Goal: Information Seeking & Learning: Learn about a topic

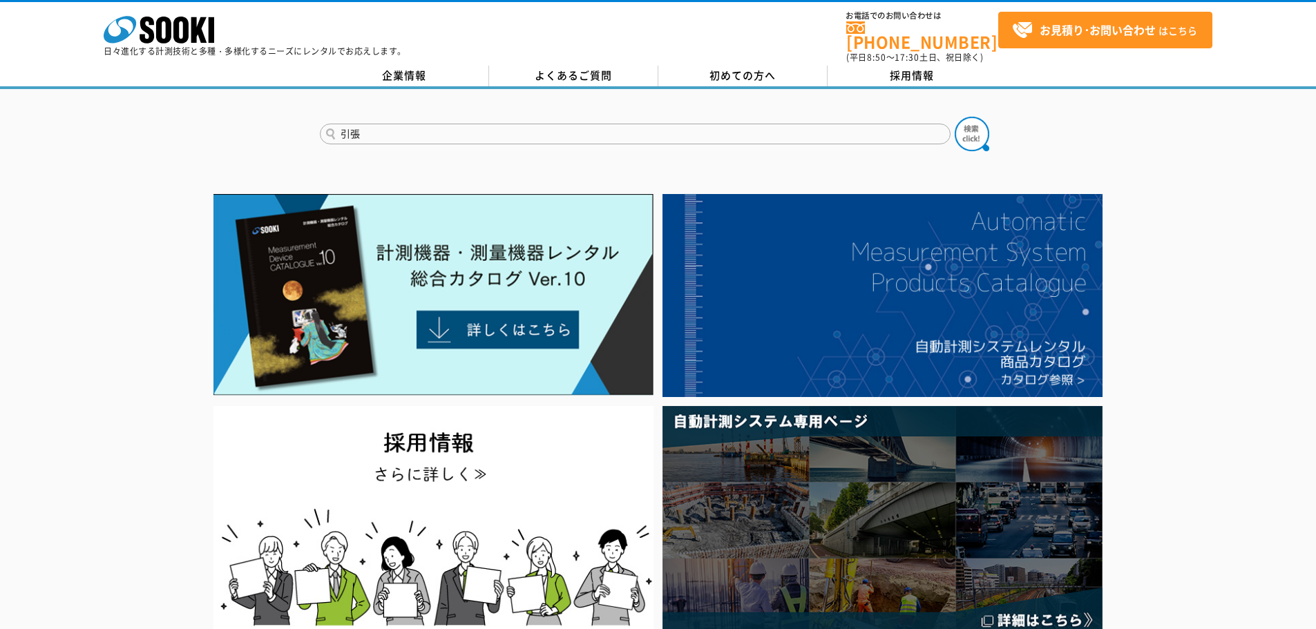
type input "引張"
click at [955, 117] on button at bounding box center [972, 134] width 35 height 35
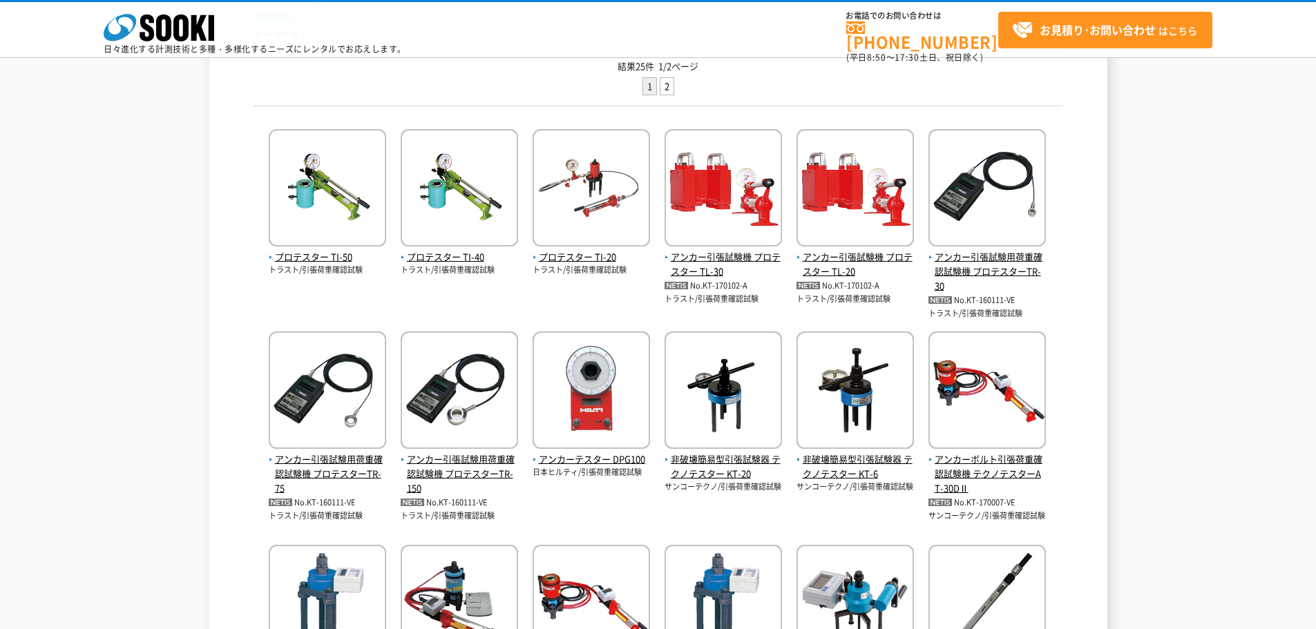
scroll to position [276, 0]
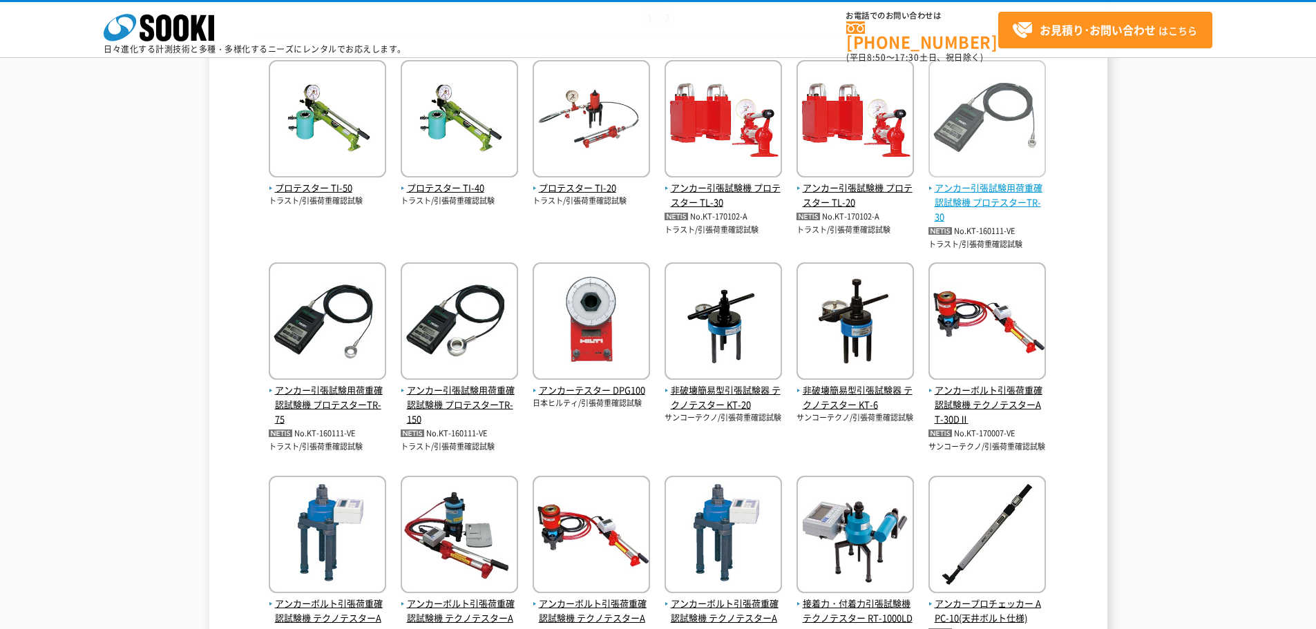
click at [998, 209] on span "アンカー引張試験用荷重確認試験機 プロテスターTR-30" at bounding box center [986, 202] width 117 height 43
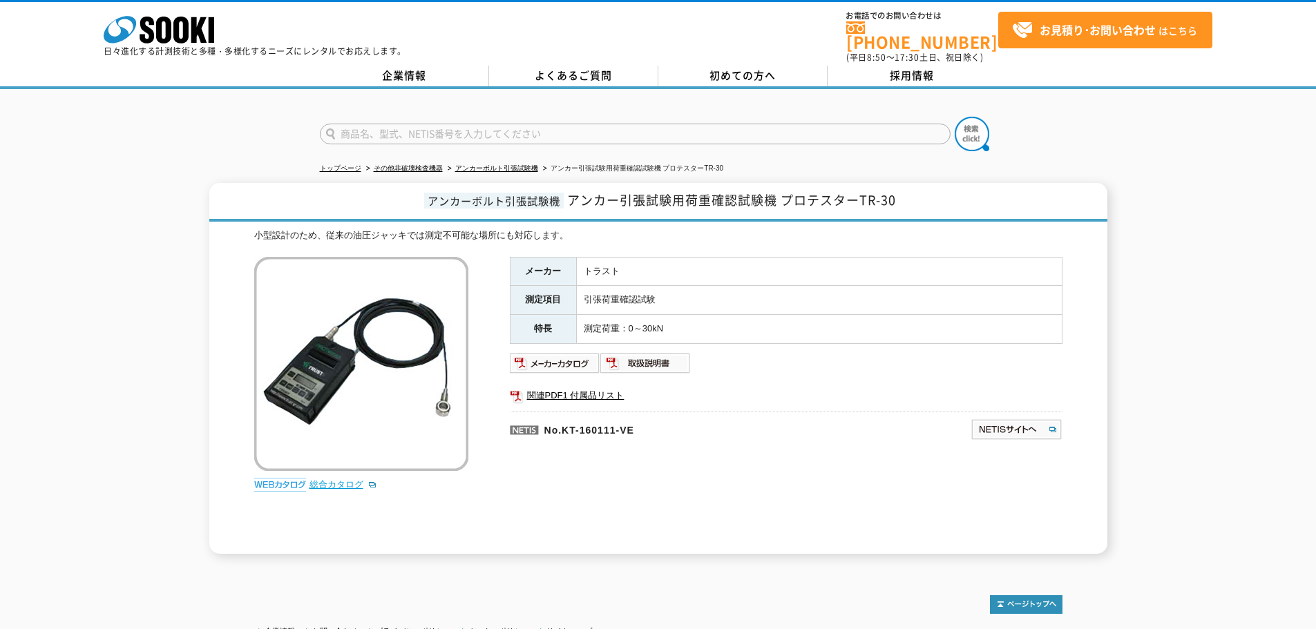
click at [340, 479] on link "総合カタログ" at bounding box center [343, 484] width 68 height 10
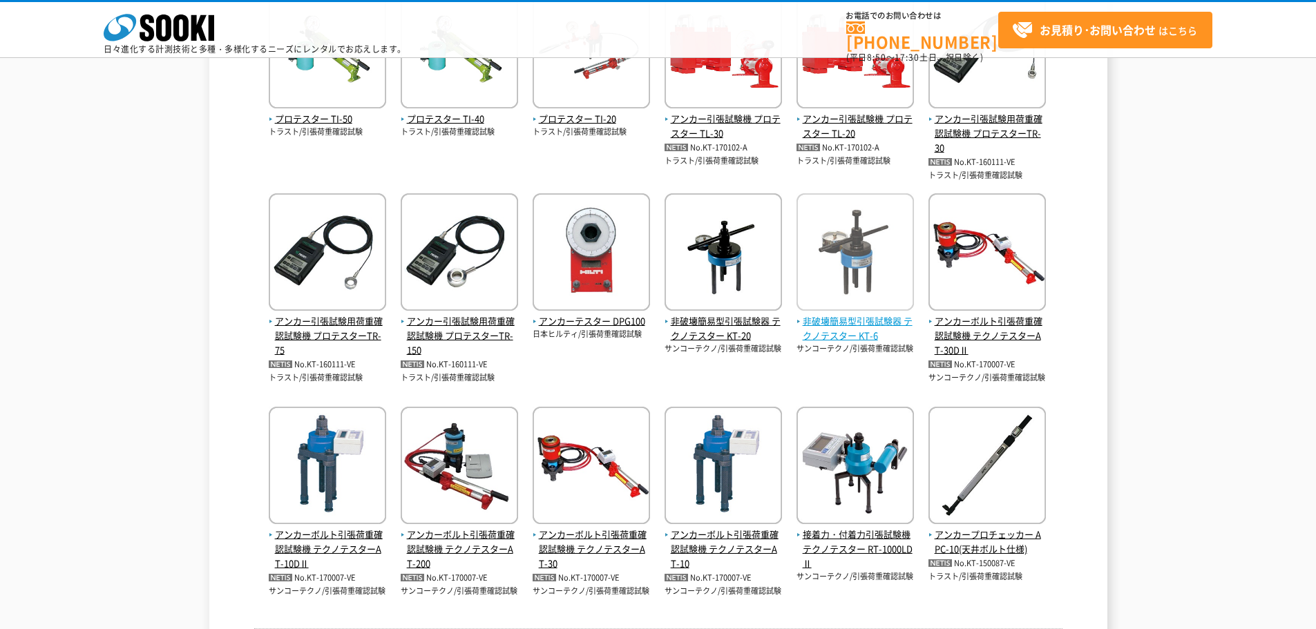
scroll to position [207, 0]
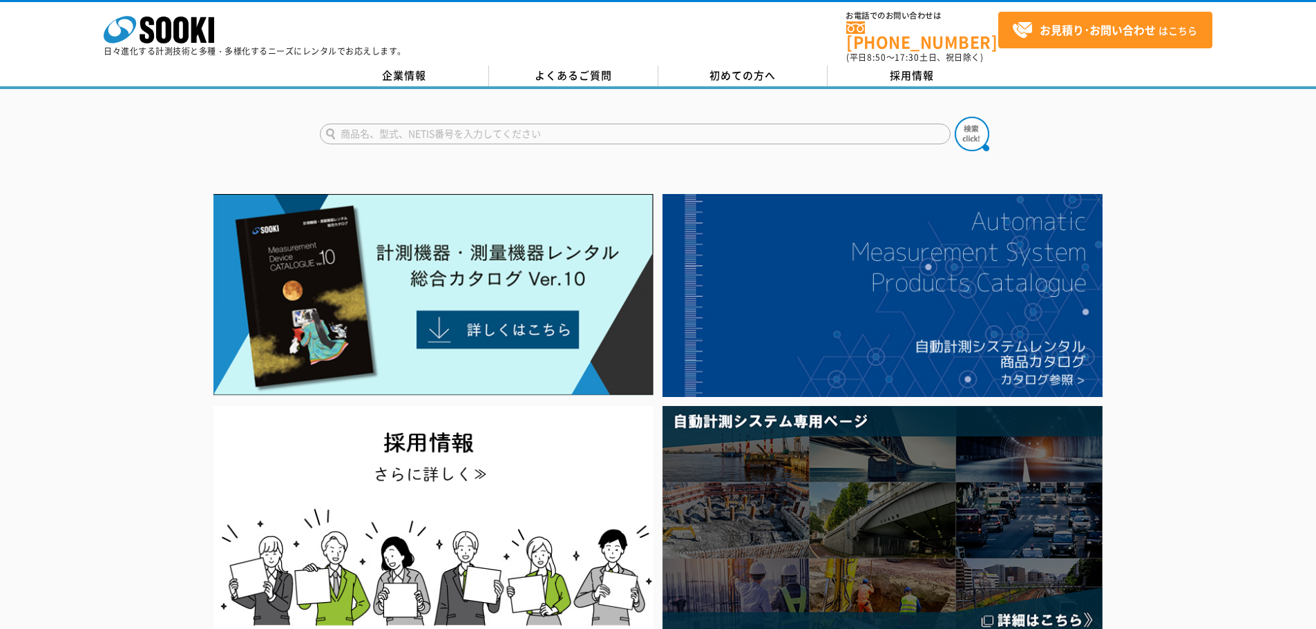
click at [609, 124] on input "text" at bounding box center [635, 134] width 631 height 21
type input "引張"
click at [955, 117] on button at bounding box center [972, 134] width 35 height 35
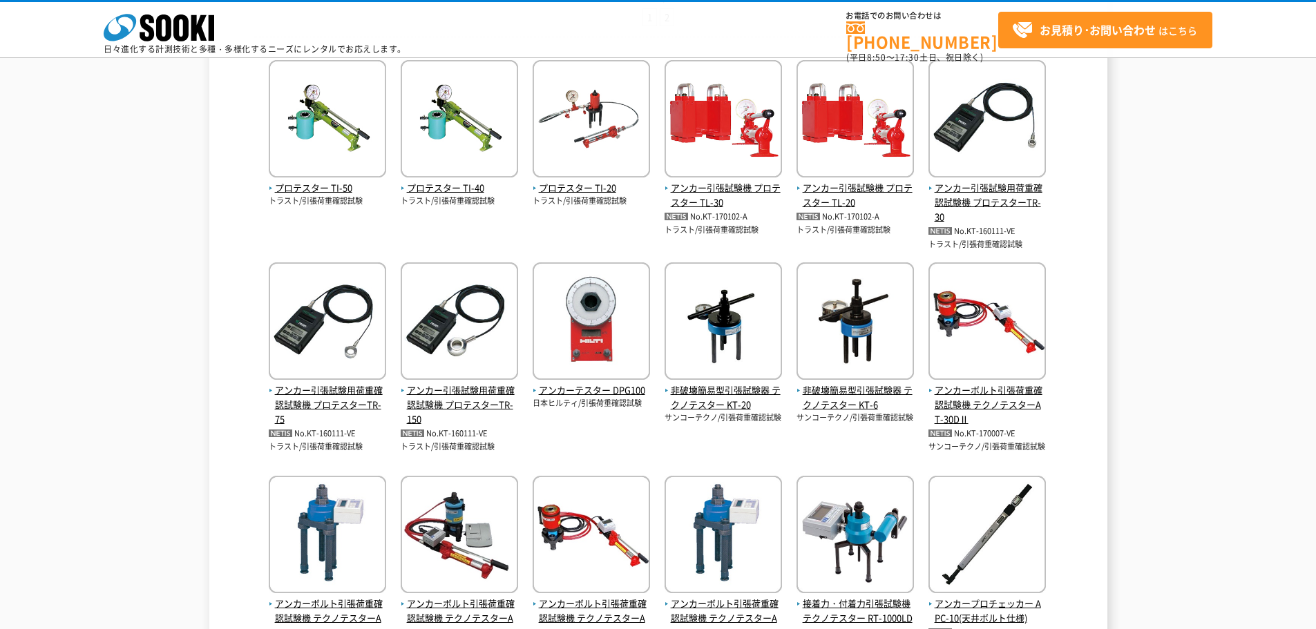
scroll to position [414, 0]
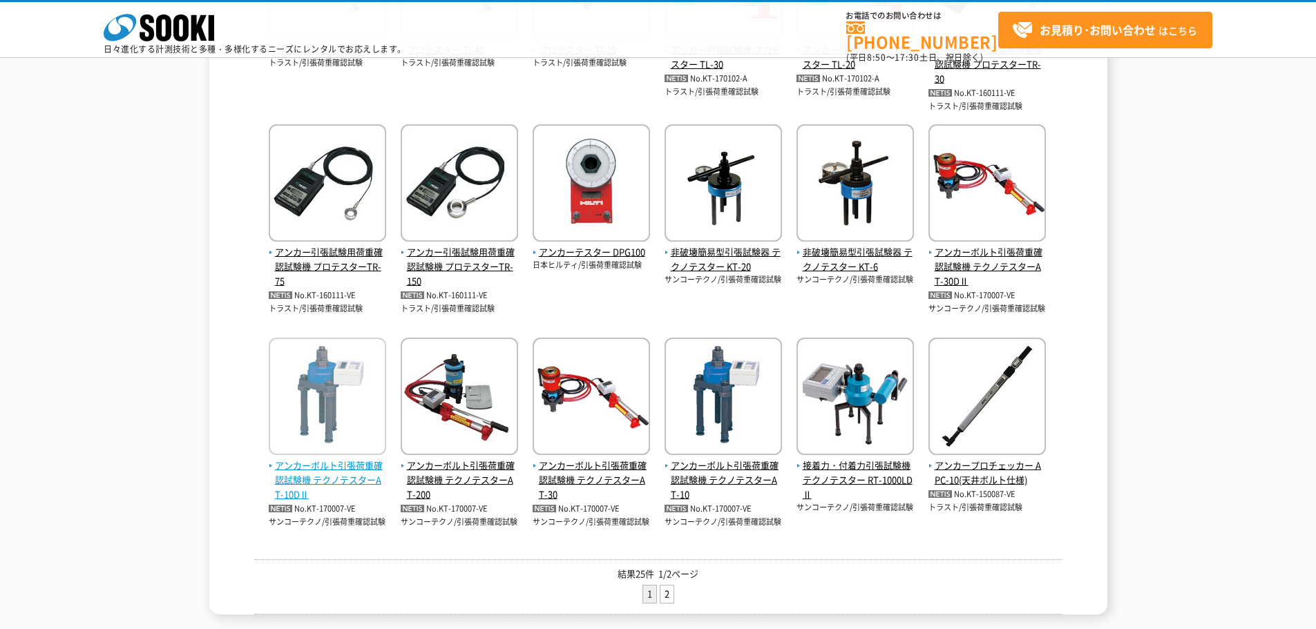
click at [312, 466] on span "アンカーボルト引張荷重確認試験機 テクノテスターAT-10DⅡ" at bounding box center [327, 480] width 117 height 43
